Goal: Task Accomplishment & Management: Manage account settings

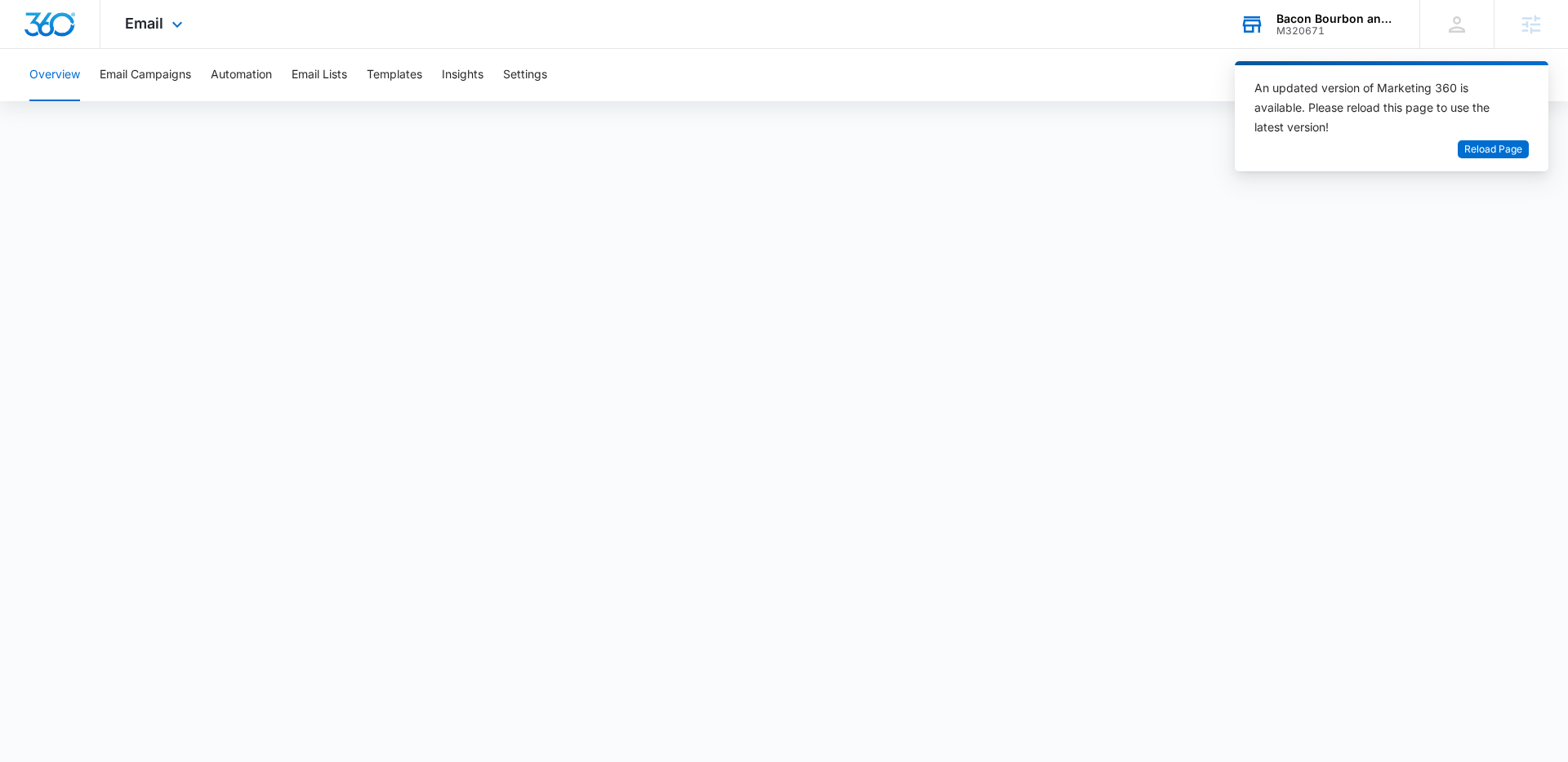
click at [1331, 13] on div "Bacon Bourbon and Brews Festival" at bounding box center [1335, 19] width 119 height 13
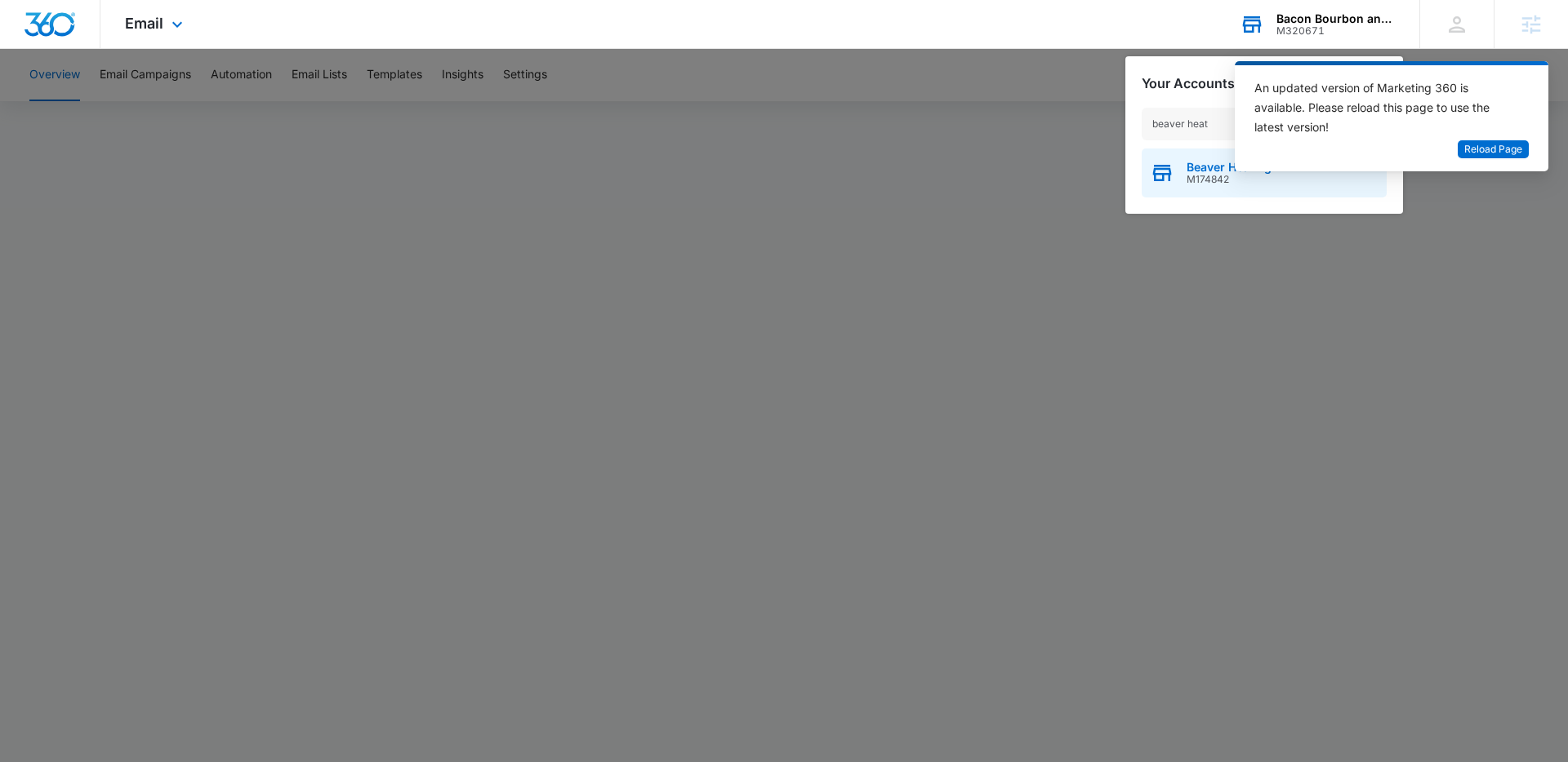
type input "beaver heat"
click at [1213, 178] on span "M174842" at bounding box center [1239, 180] width 104 height 12
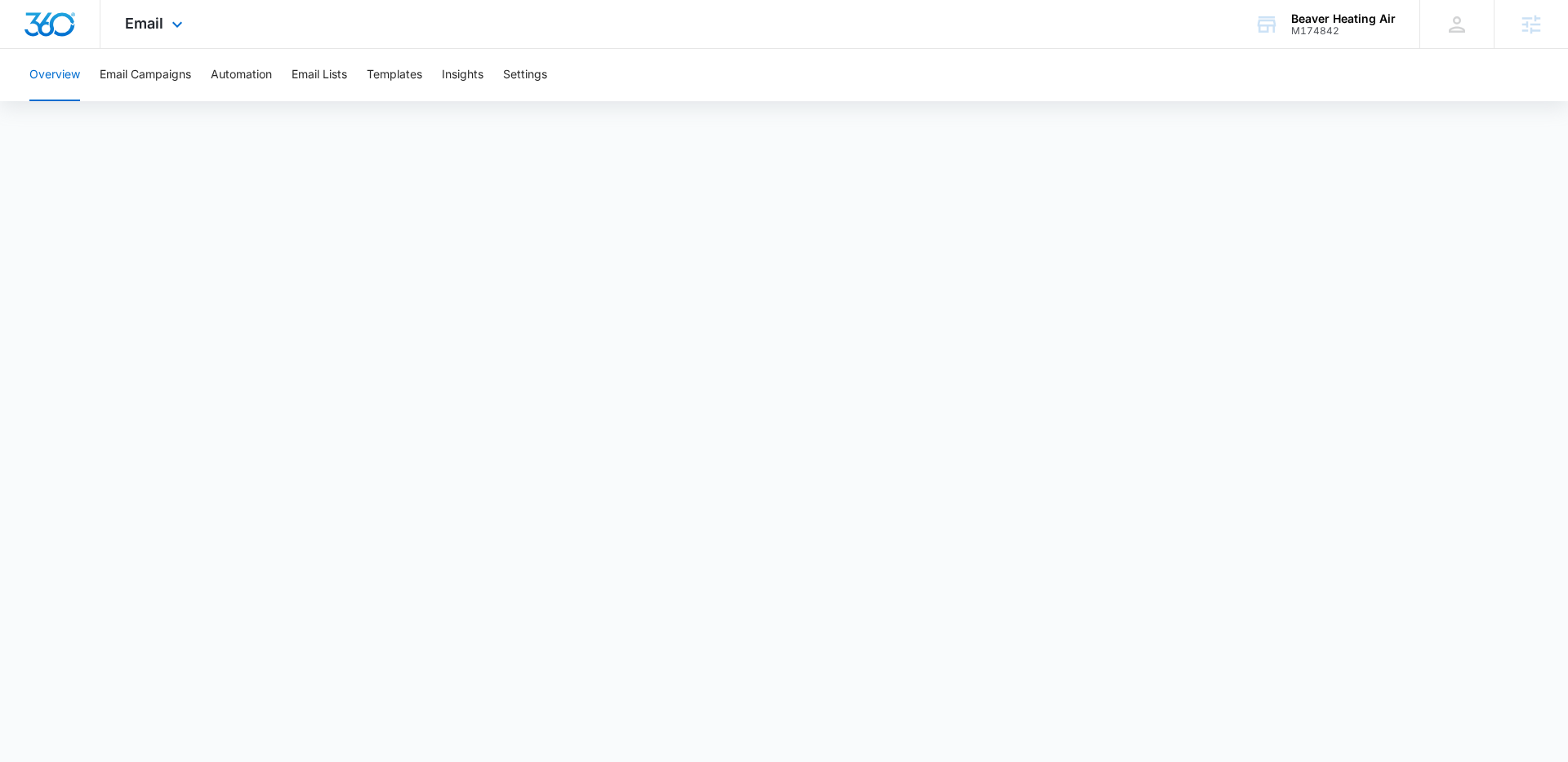
click at [143, 37] on div "Email Apps Reputation Websites Forms CRM Email Social Payments POS Content Ads …" at bounding box center [155, 24] width 111 height 48
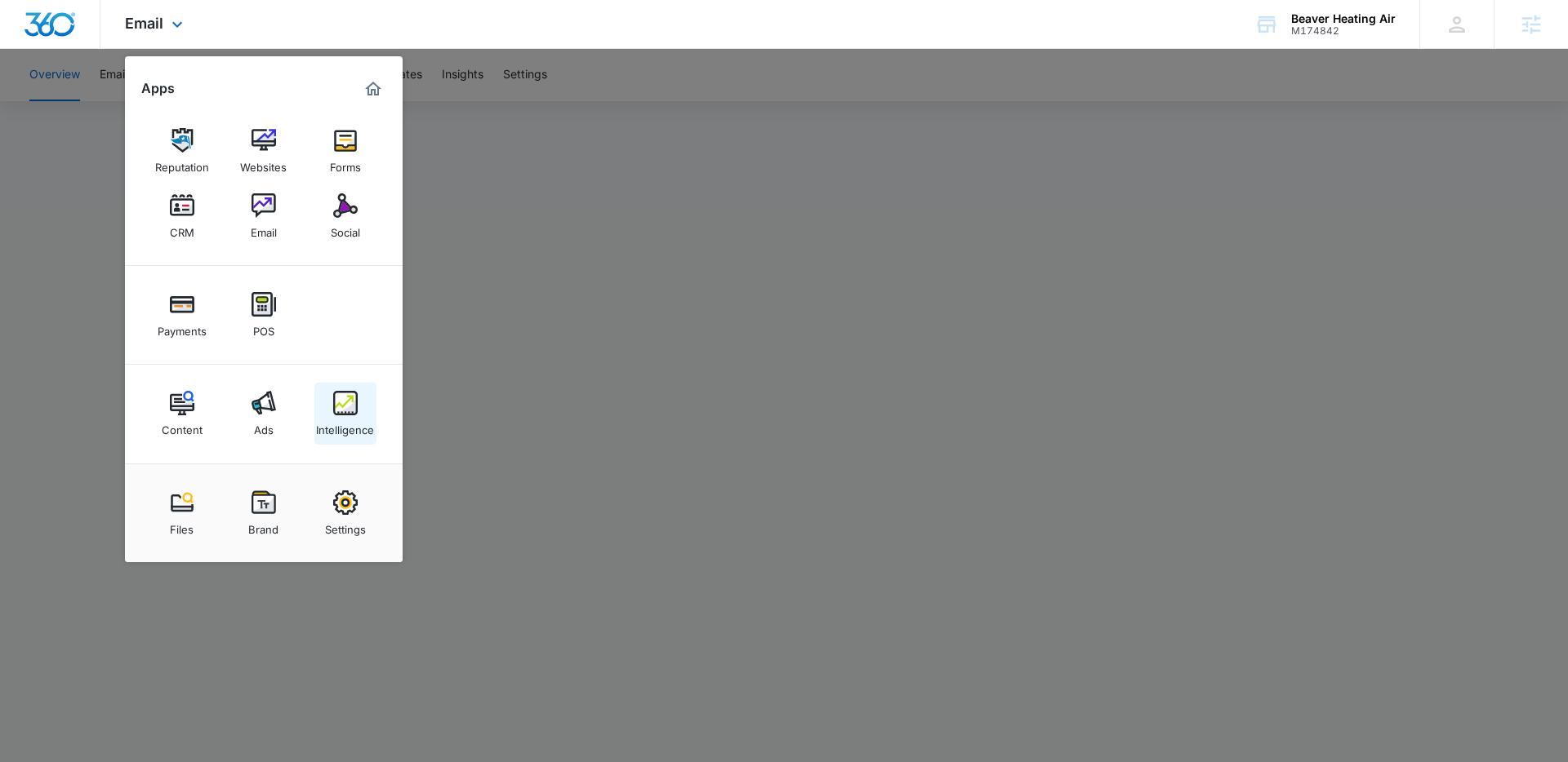
click at [348, 400] on img at bounding box center [344, 403] width 24 height 24
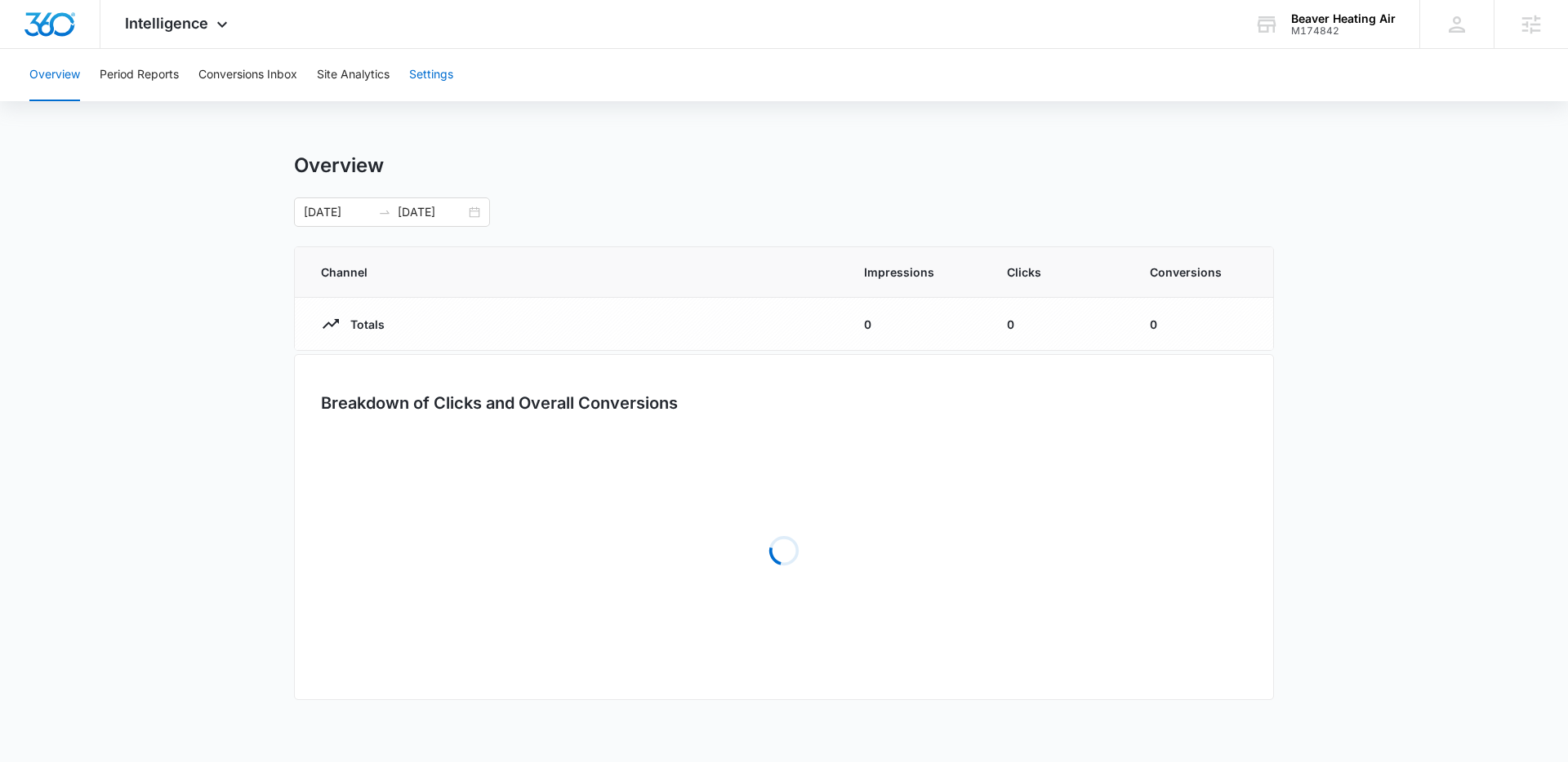
click at [435, 69] on button "Settings" at bounding box center [431, 75] width 44 height 53
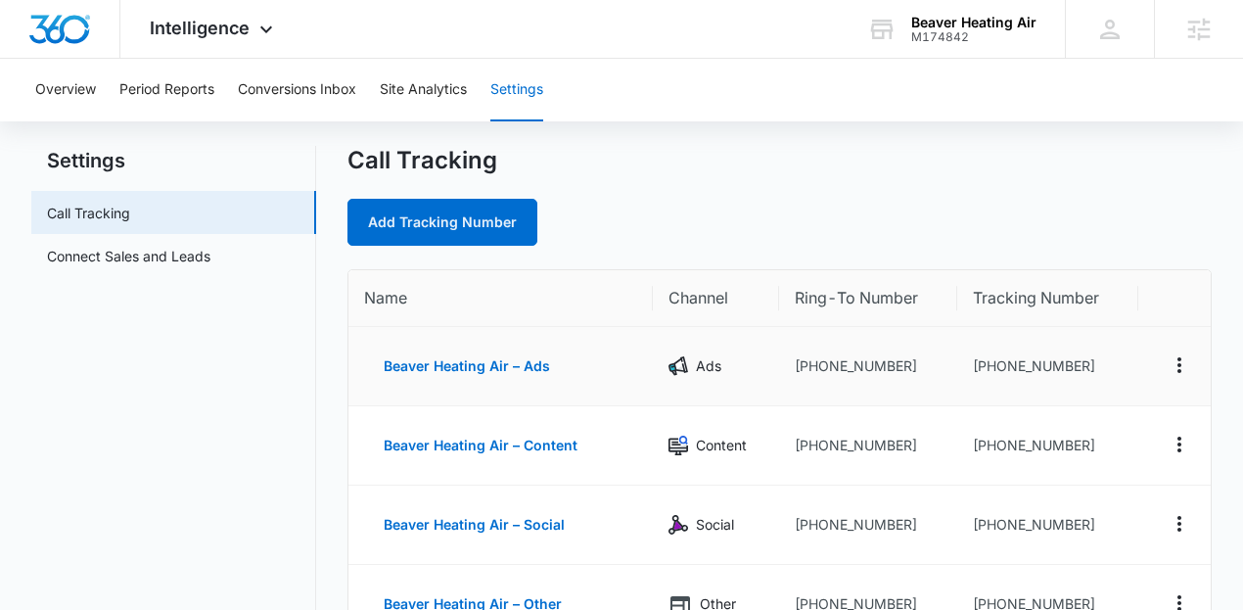
scroll to position [55, 0]
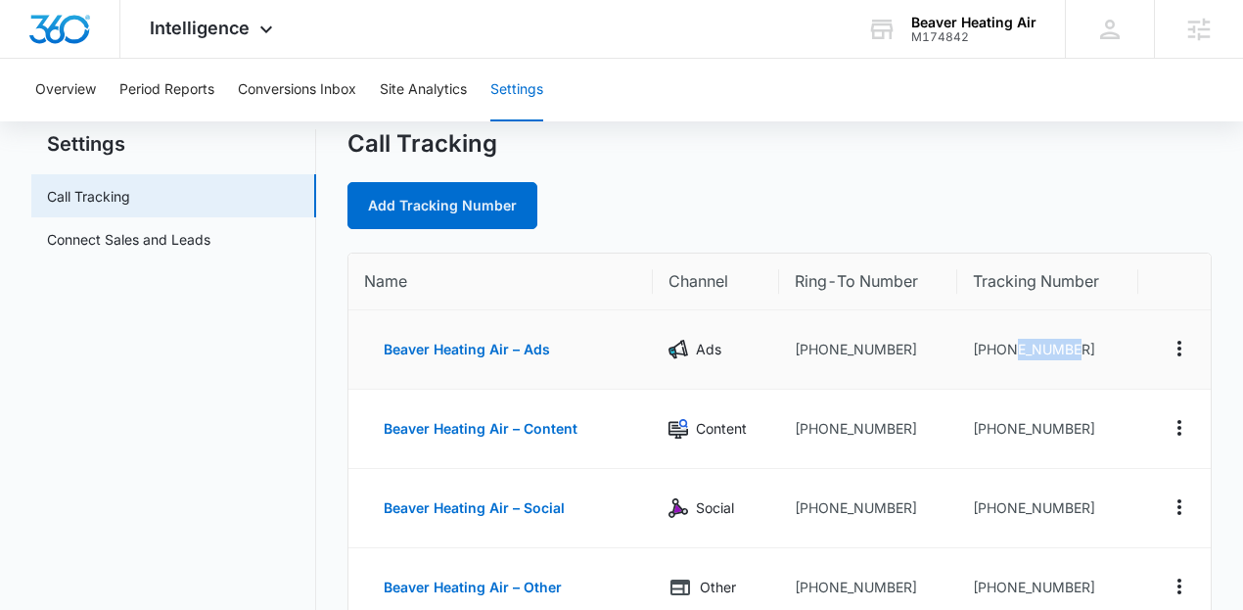
drag, startPoint x: 1093, startPoint y: 348, endPoint x: 1018, endPoint y: 348, distance: 74.4
click at [1018, 348] on td "+13603018268" at bounding box center [1049, 349] width 182 height 79
click at [1043, 409] on td "+13603018270" at bounding box center [1049, 429] width 182 height 79
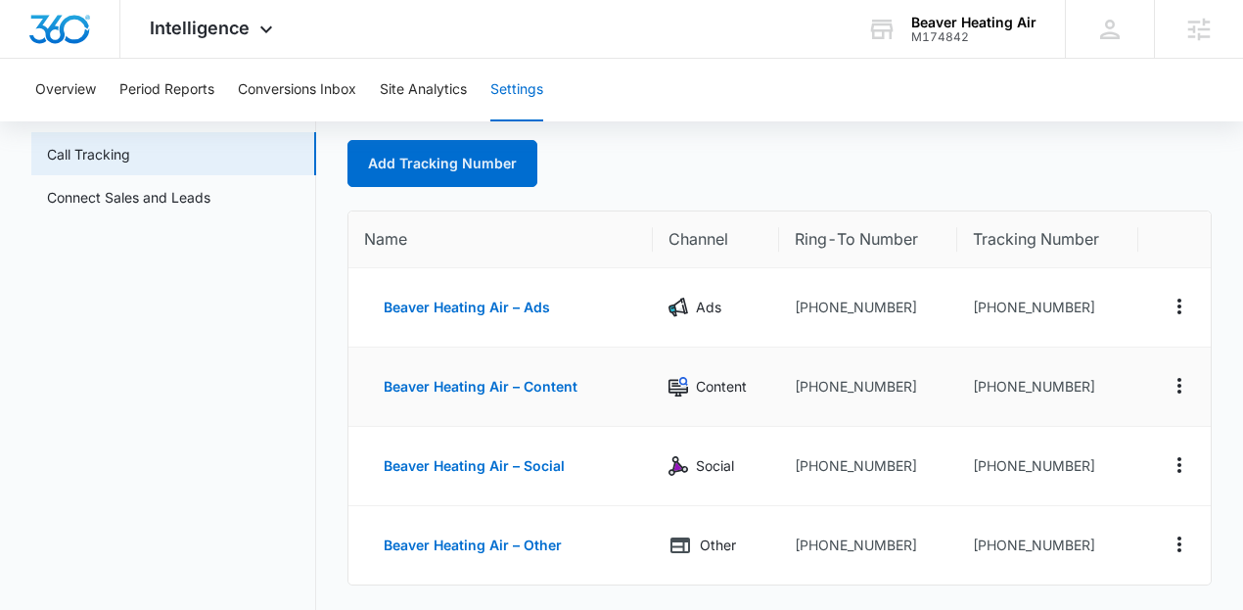
scroll to position [104, 0]
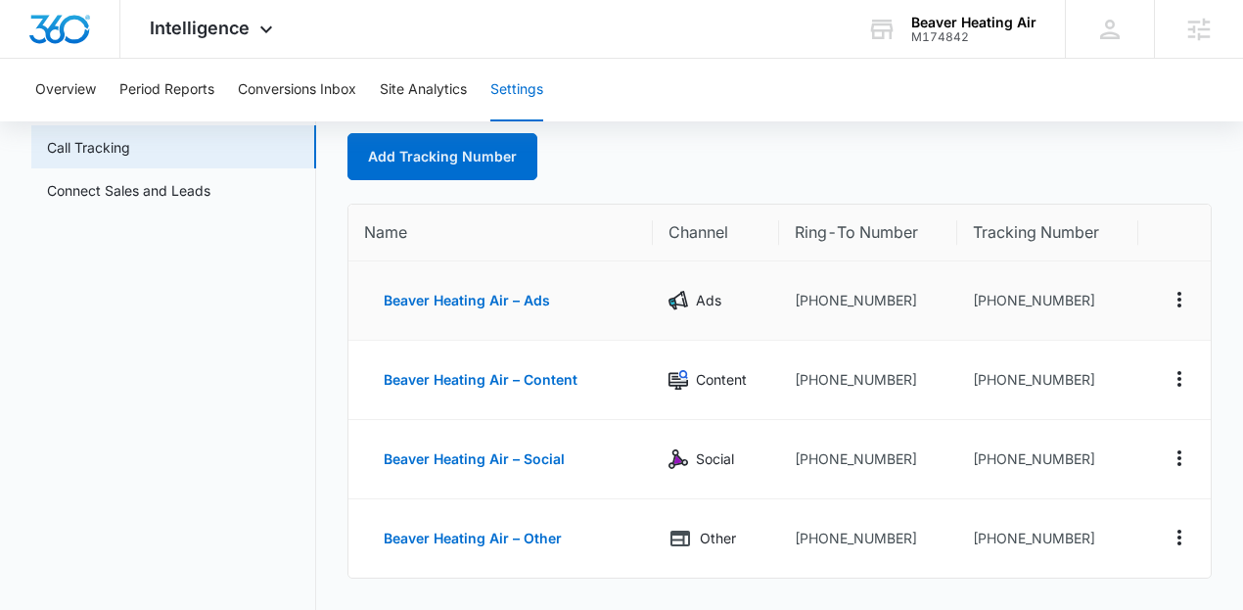
click at [853, 318] on td "+13605025203" at bounding box center [868, 300] width 178 height 79
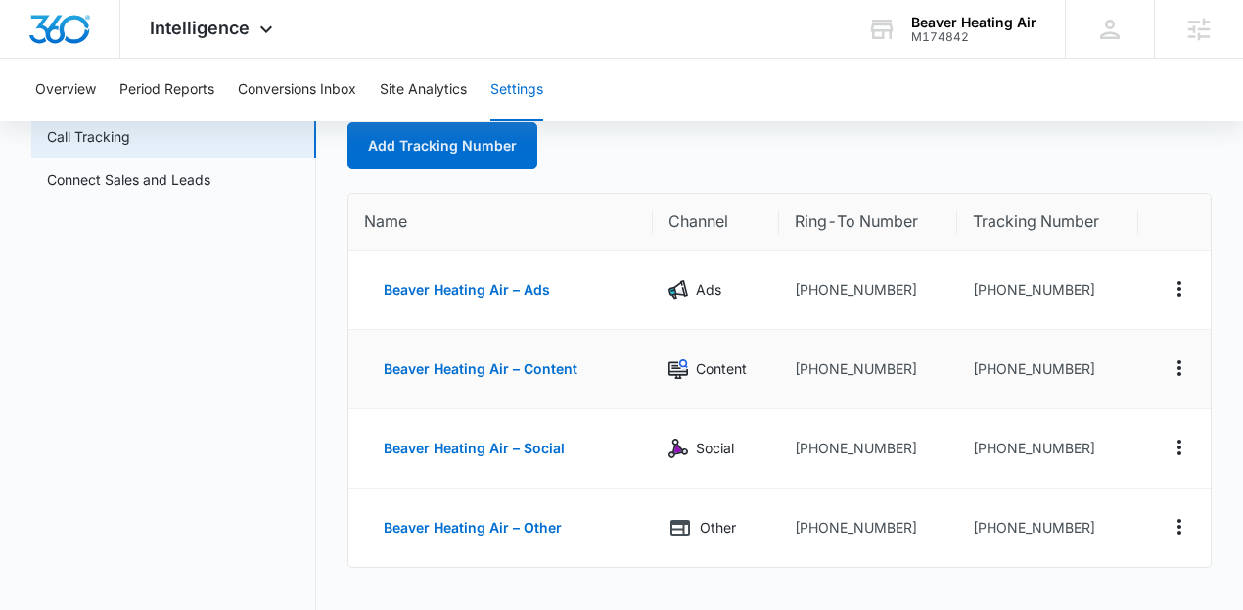
scroll to position [131, 0]
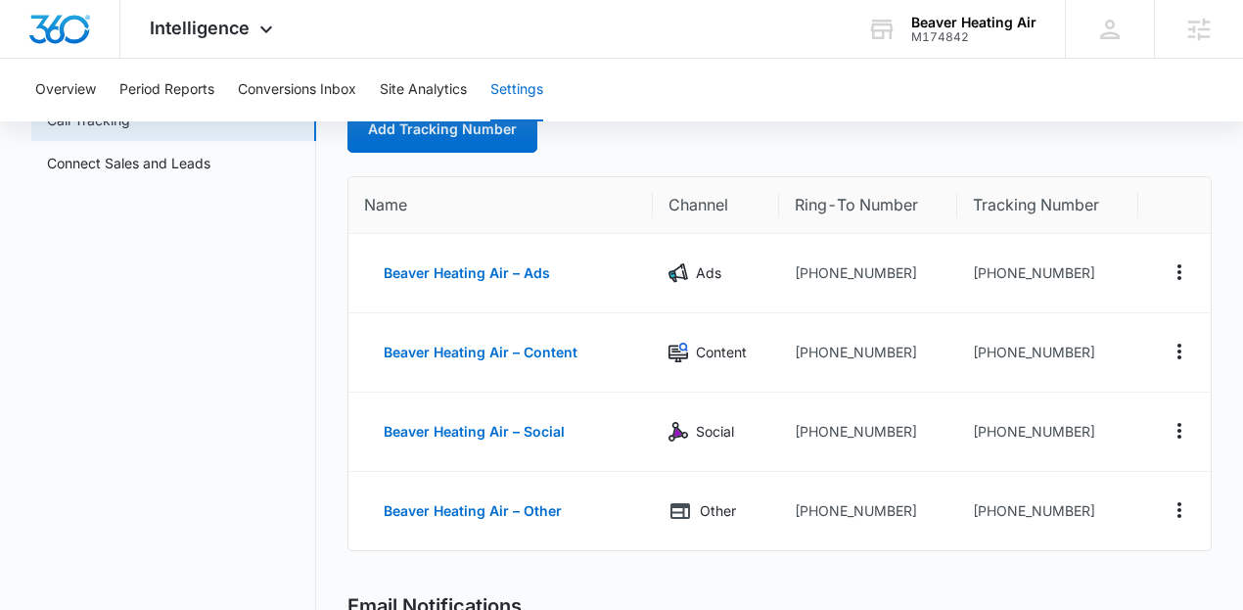
click at [246, 431] on nav "Settings Call Tracking Connect Sales and Leads" at bounding box center [173, 619] width 285 height 1132
